Goal: Task Accomplishment & Management: Use online tool/utility

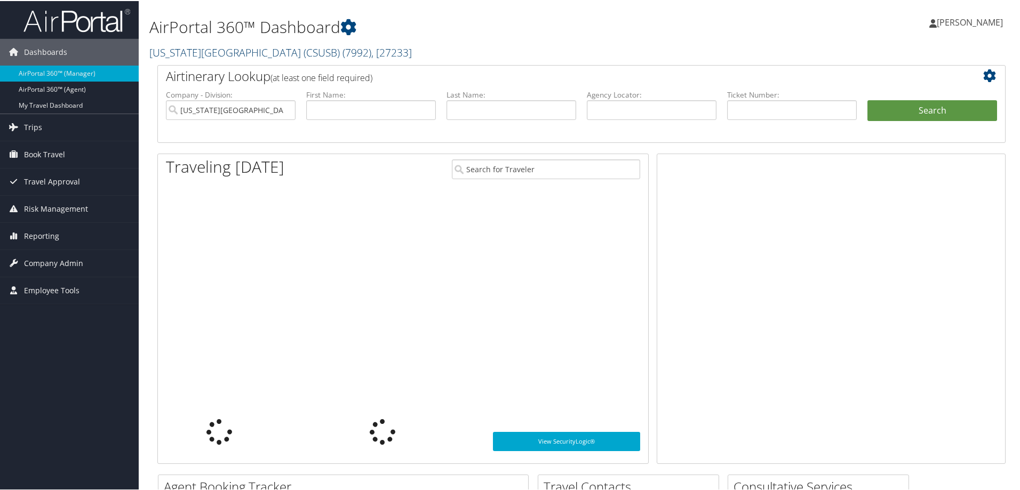
click at [181, 54] on link "California State University San Bernardino (CSUSB) ( 7992 ) , [ 27233 ]" at bounding box center [280, 51] width 263 height 14
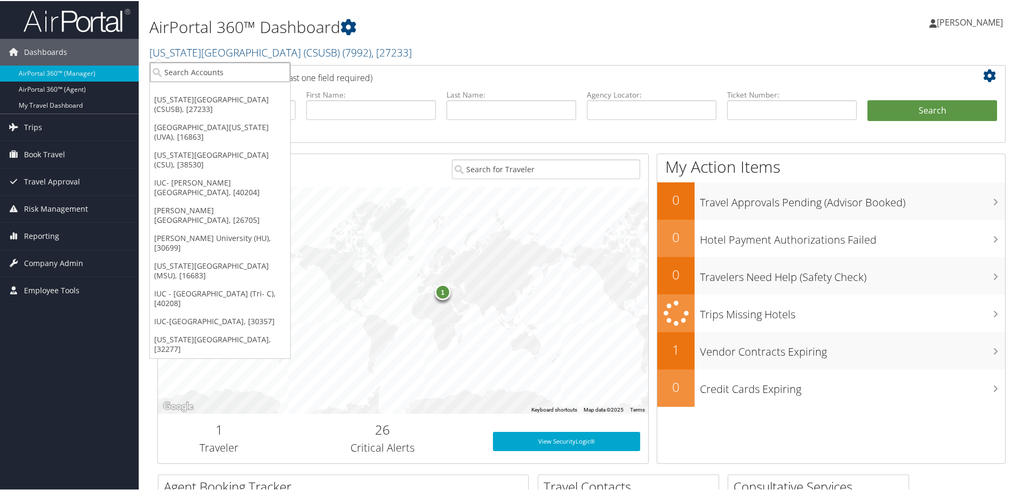
click at [168, 70] on input "search" at bounding box center [220, 71] width 140 height 20
type input "lsu"
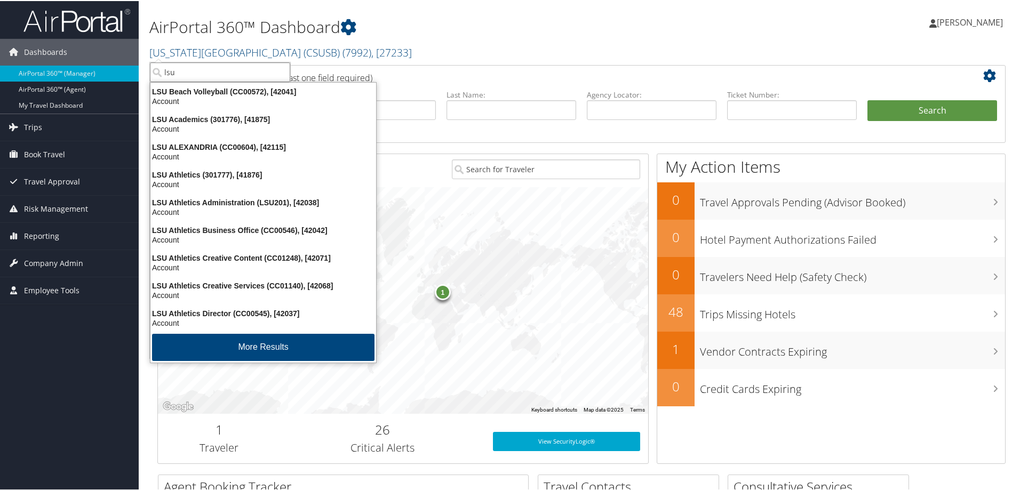
click at [185, 72] on input "lsu" at bounding box center [220, 71] width 140 height 20
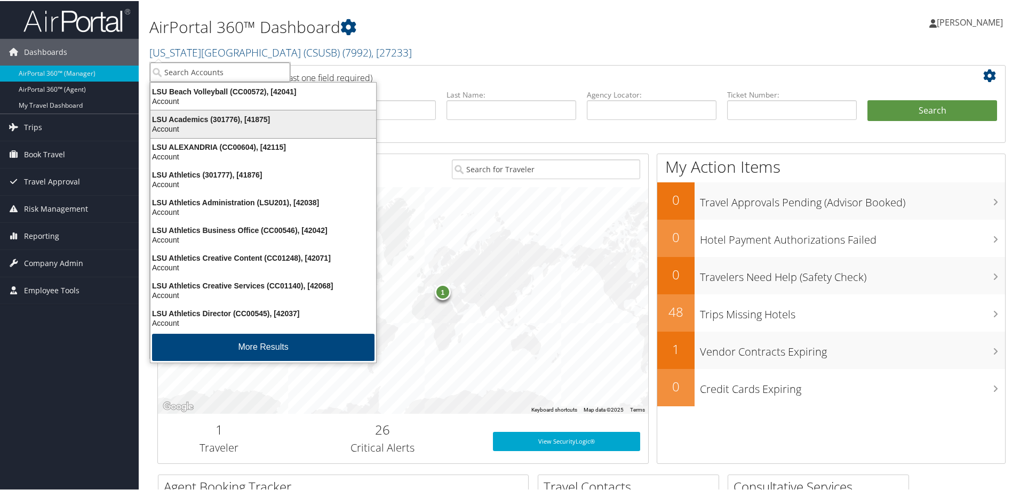
click at [168, 124] on div "Account" at bounding box center [263, 128] width 239 height 10
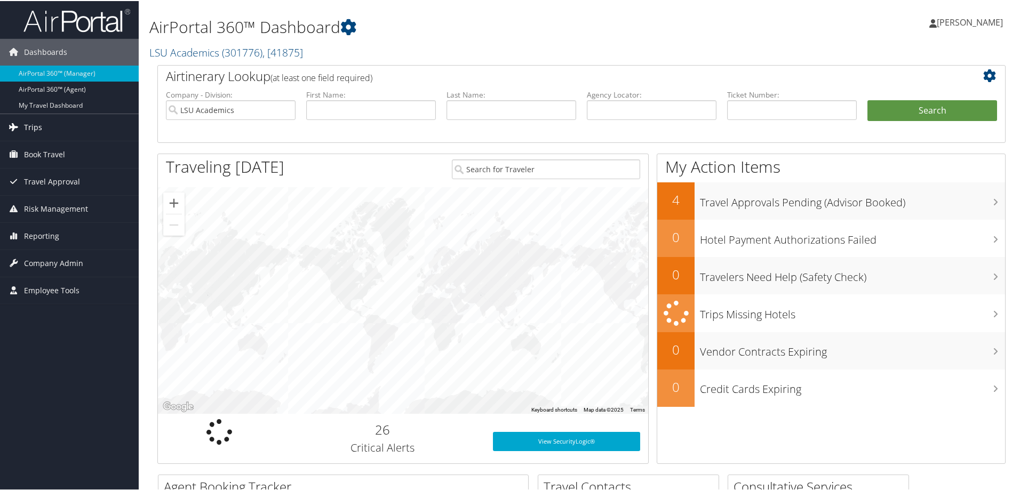
click at [30, 125] on span "Trips" at bounding box center [33, 126] width 18 height 27
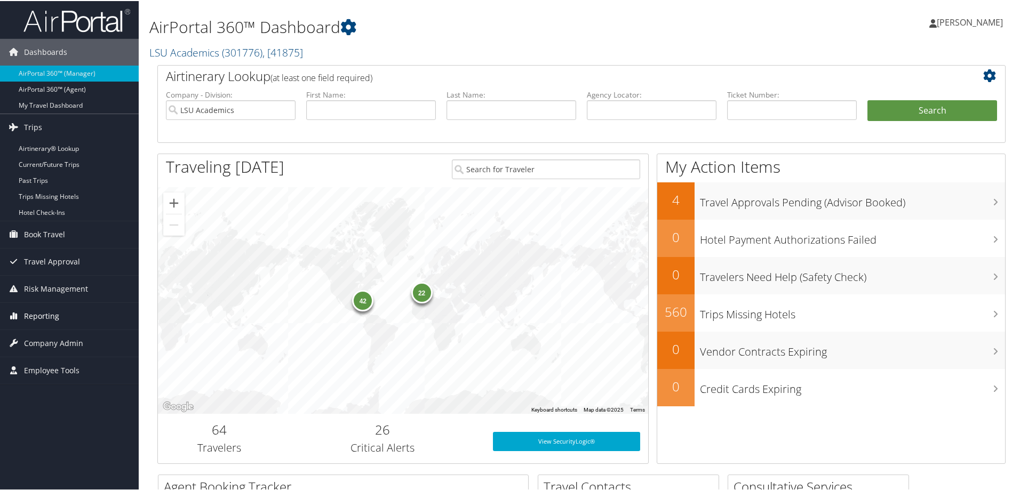
click at [30, 316] on span "Reporting" at bounding box center [41, 315] width 35 height 27
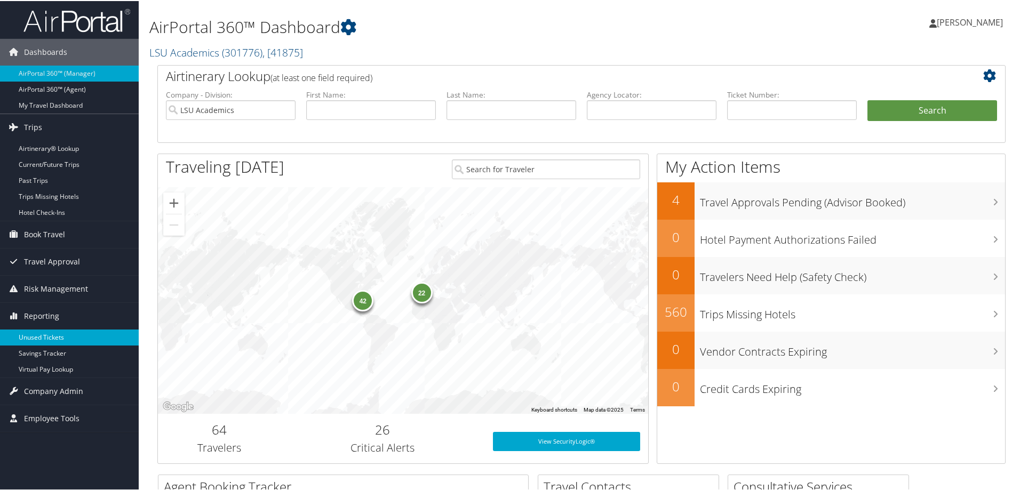
click at [26, 336] on link "Unused Tickets" at bounding box center [69, 337] width 139 height 16
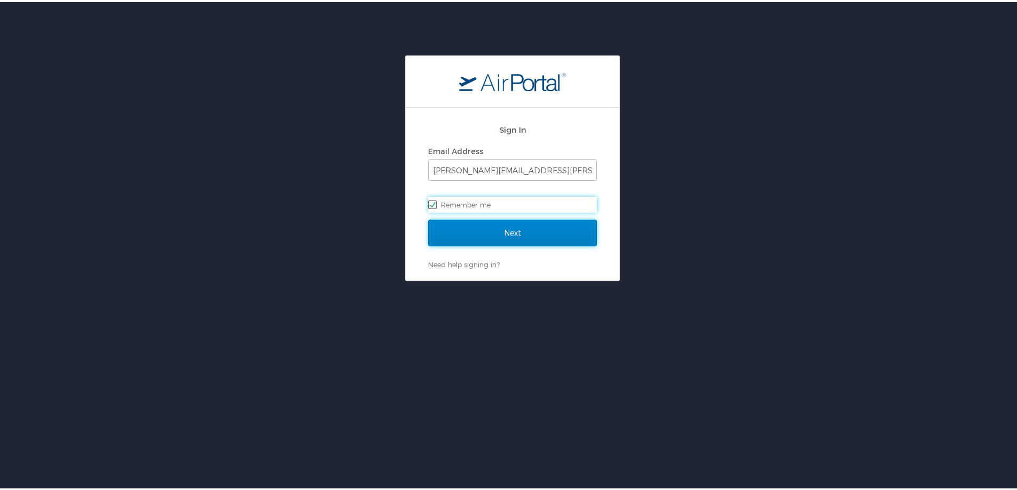
click at [513, 228] on input "Next" at bounding box center [512, 231] width 169 height 27
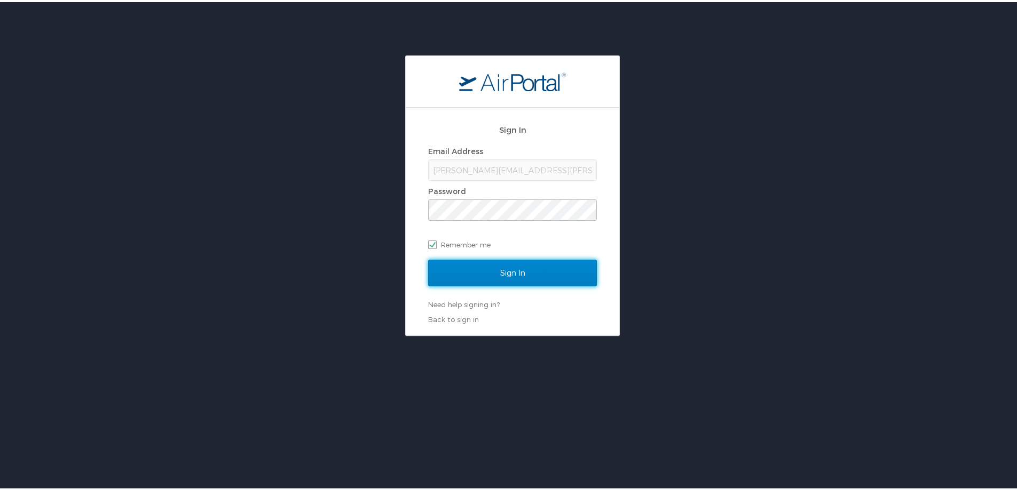
click at [500, 271] on input "Sign In" at bounding box center [512, 271] width 169 height 27
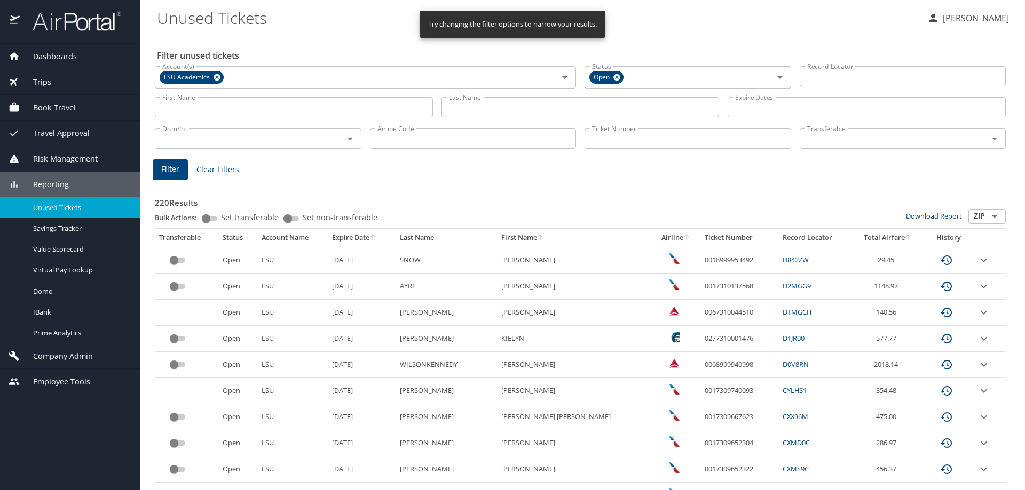
click at [604, 138] on input "Ticket Number" at bounding box center [687, 139] width 207 height 20
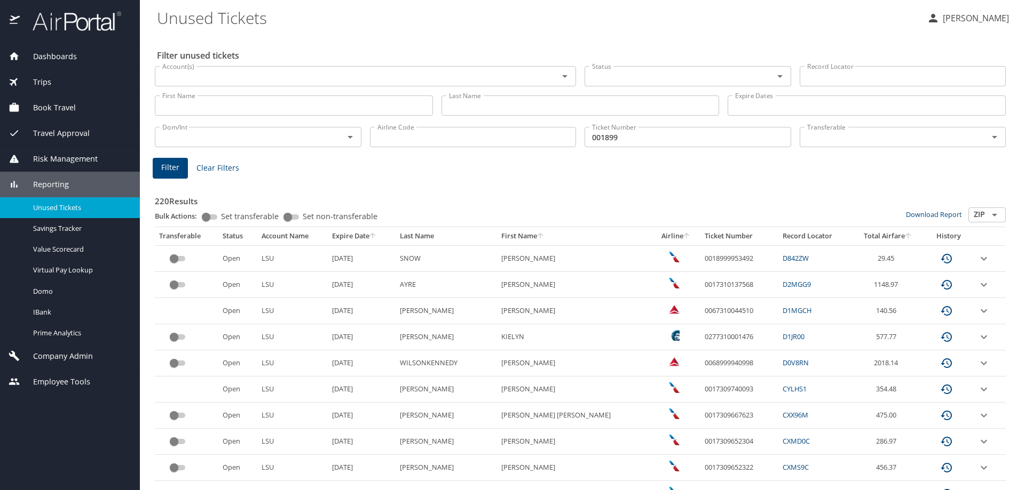
click at [620, 144] on input "001899" at bounding box center [687, 137] width 207 height 20
type input "0018998447267"
click at [169, 167] on span "Filter" at bounding box center [170, 167] width 18 height 13
